Goal: Information Seeking & Learning: Learn about a topic

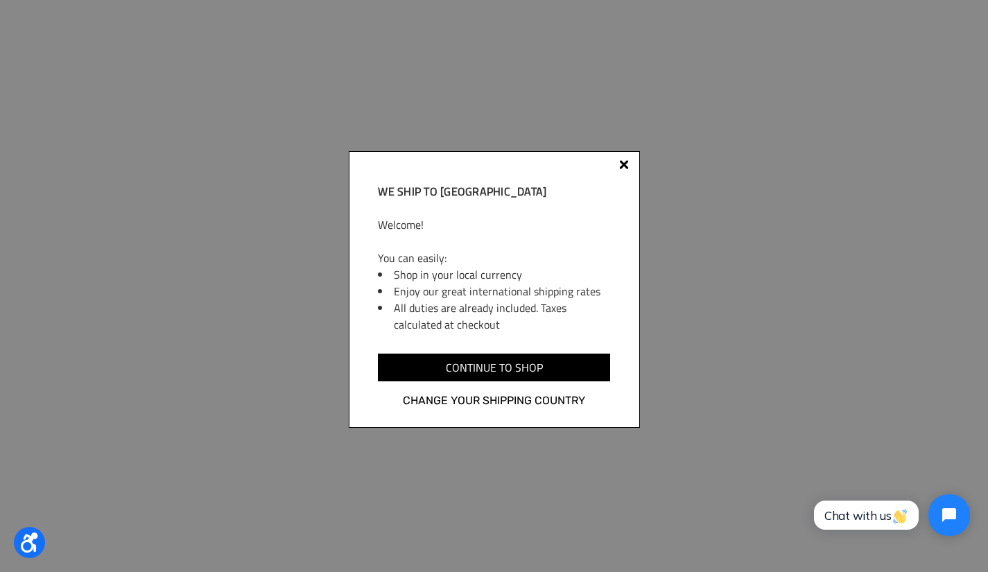
click at [620, 157] on div "We ship to Canada Welcome! You can easily: Shop in your local currency Enjoy ou…" at bounding box center [494, 289] width 291 height 277
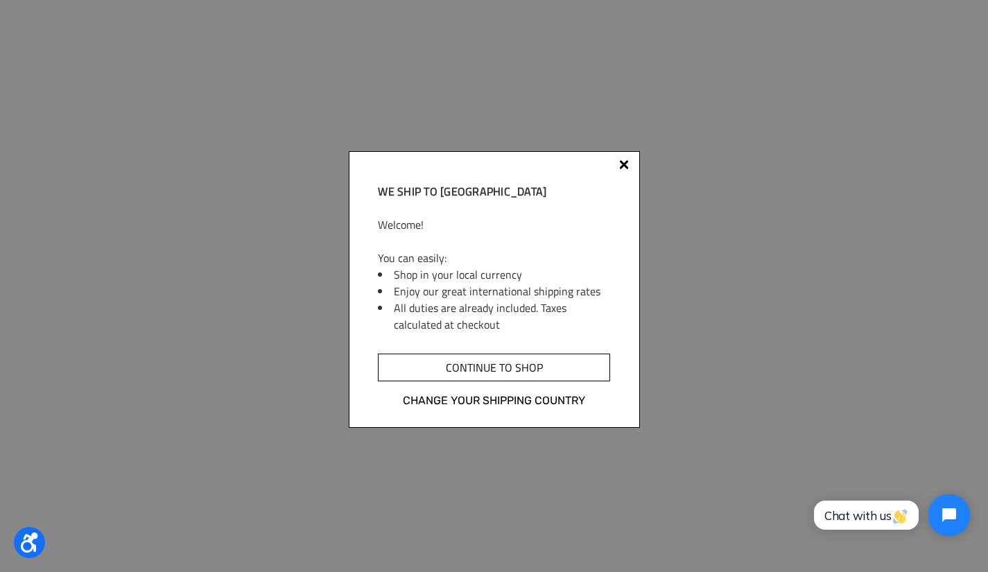
click at [512, 359] on input "Continue to shop" at bounding box center [494, 368] width 232 height 28
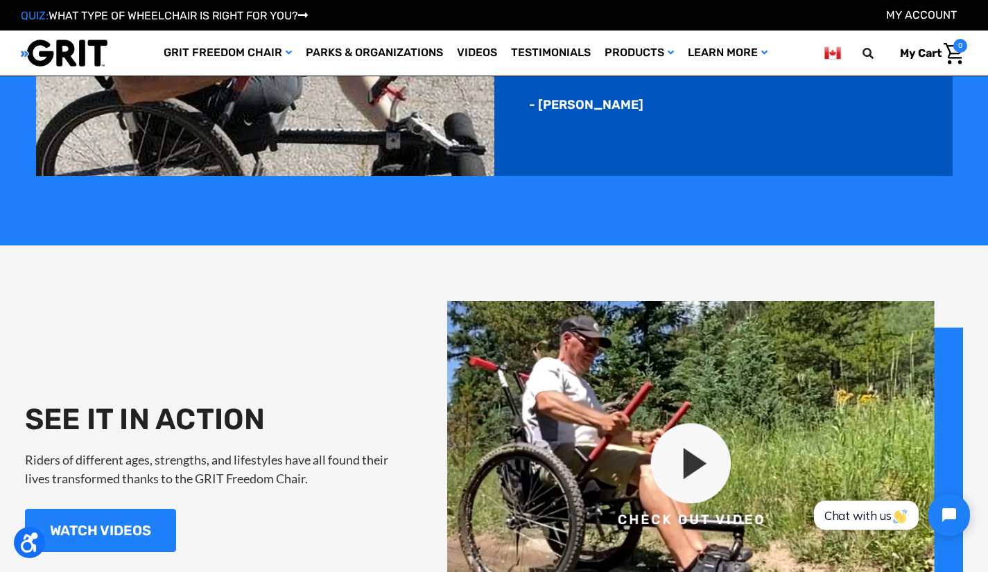
scroll to position [1311, 0]
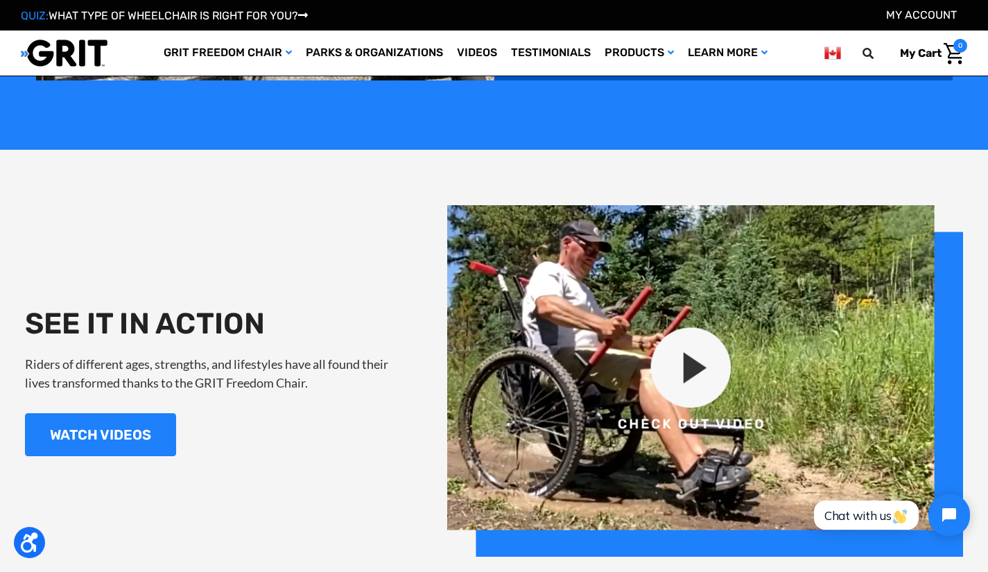
click at [699, 364] on img at bounding box center [705, 381] width 517 height 352
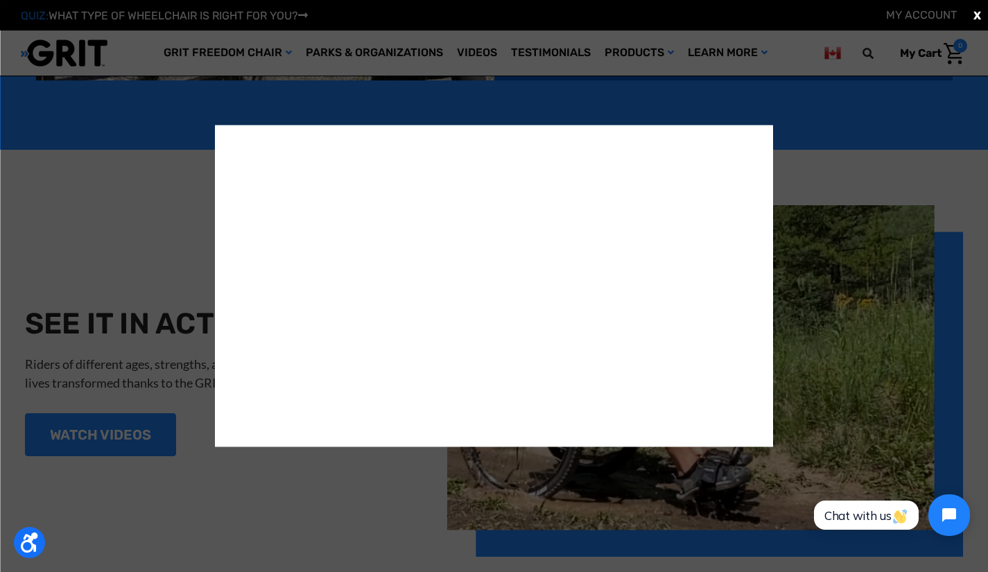
scroll to position [1316, 0]
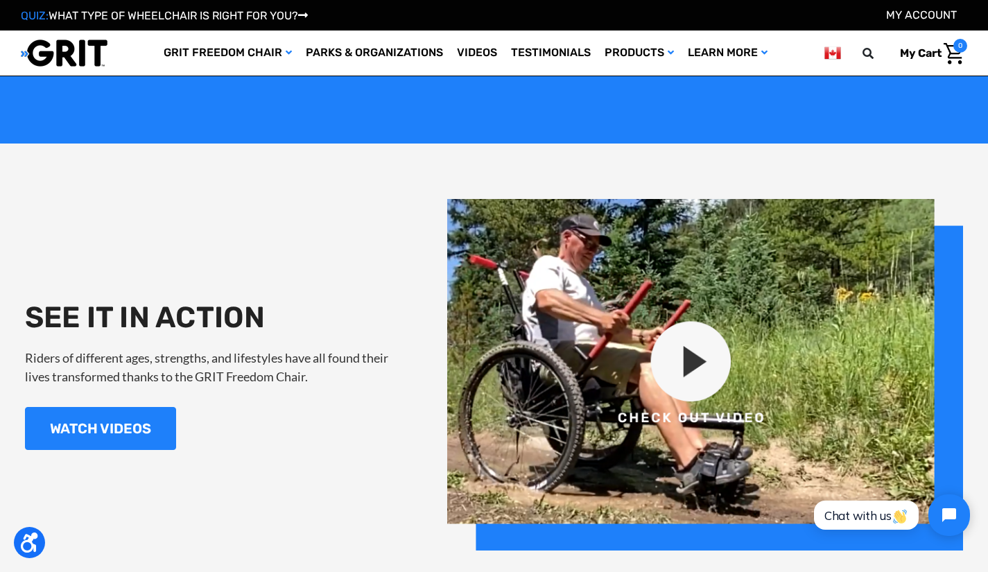
scroll to position [1314, 0]
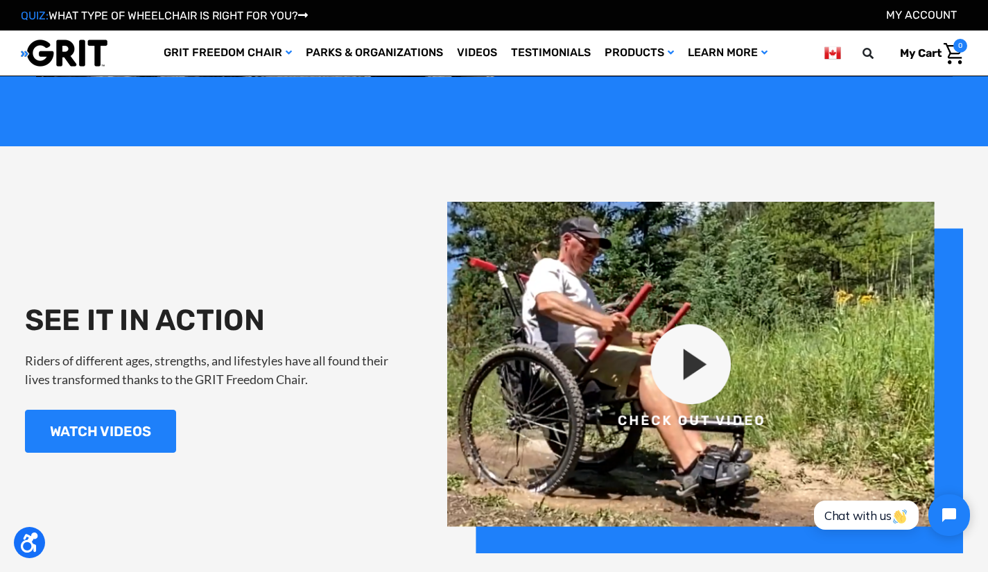
click at [691, 364] on img at bounding box center [705, 378] width 517 height 352
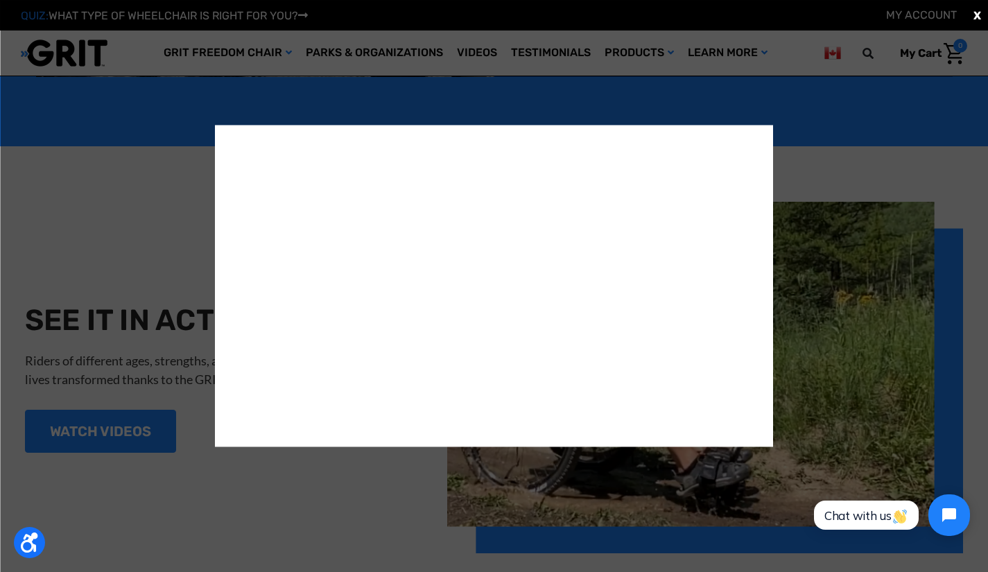
scroll to position [1319, 0]
